Goal: Task Accomplishment & Management: Manage account settings

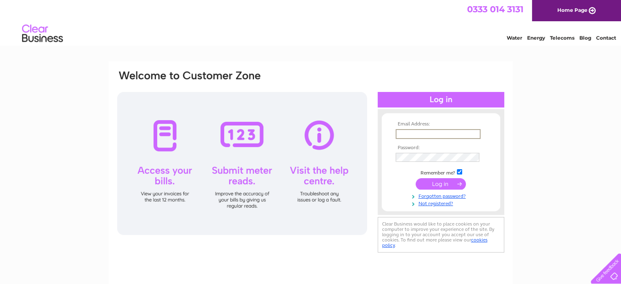
click at [428, 134] on input "text" at bounding box center [438, 134] width 85 height 10
type input "j"
click at [436, 135] on input "text" at bounding box center [438, 134] width 85 height 10
type input "standrewspodiatry31@gmail.com"
click at [433, 185] on input "submit" at bounding box center [440, 183] width 50 height 11
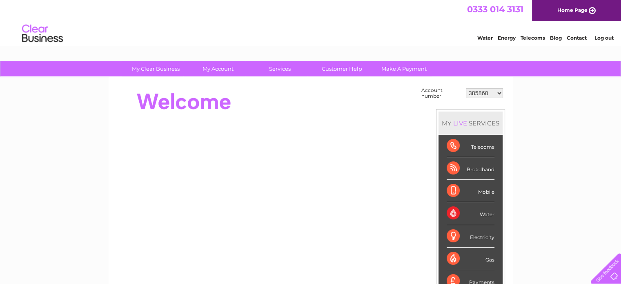
click at [500, 91] on select "385860 1040788 30279759" at bounding box center [484, 93] width 37 height 10
select select "1040788"
click at [466, 88] on select "385860 1040788 30279759" at bounding box center [484, 93] width 37 height 10
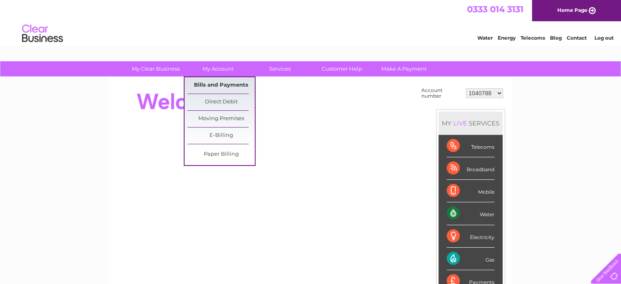
drag, startPoint x: 0, startPoint y: 0, endPoint x: 233, endPoint y: 84, distance: 247.4
click at [233, 84] on link "Bills and Payments" at bounding box center [220, 85] width 67 height 16
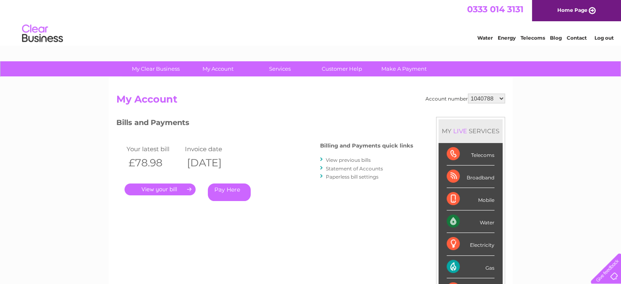
click at [168, 188] on link "." at bounding box center [159, 189] width 71 height 12
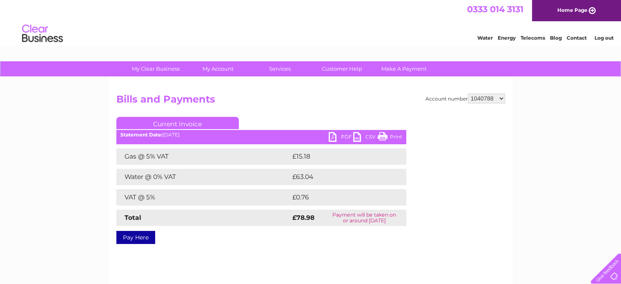
click at [338, 138] on link "PDF" at bounding box center [341, 138] width 24 height 12
click at [604, 39] on link "Log out" at bounding box center [603, 38] width 19 height 6
